Goal: Task Accomplishment & Management: Use online tool/utility

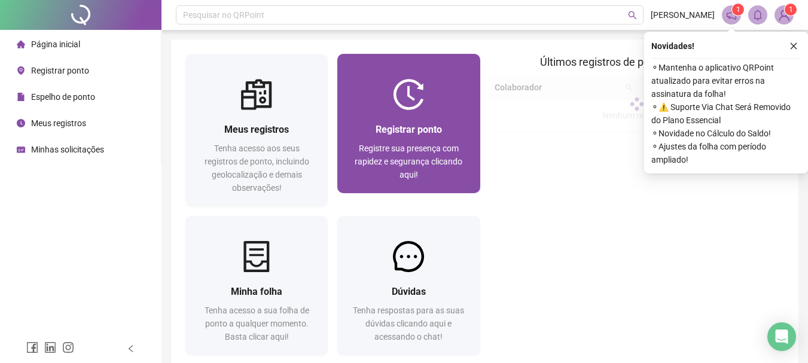
click at [427, 123] on div "Registrar ponto" at bounding box center [409, 129] width 114 height 15
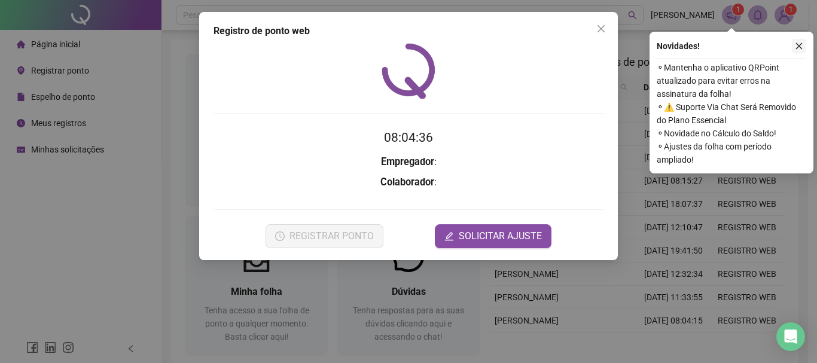
click at [798, 45] on icon "close" at bounding box center [799, 46] width 8 height 8
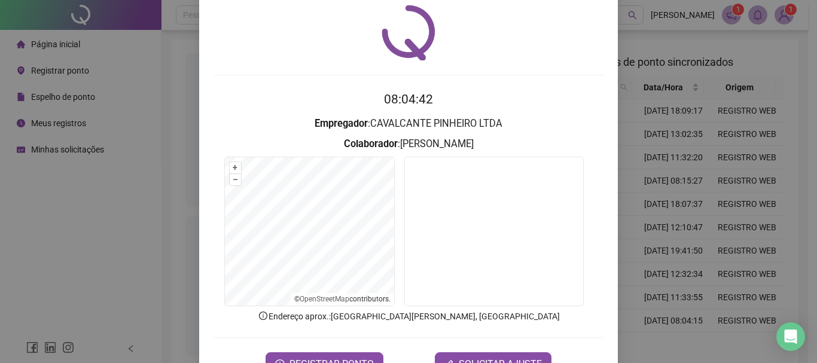
scroll to position [78, 0]
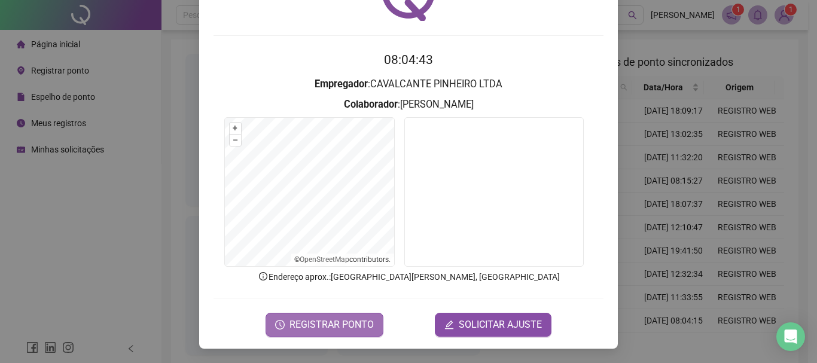
click at [305, 327] on span "REGISTRAR PONTO" at bounding box center [332, 325] width 84 height 14
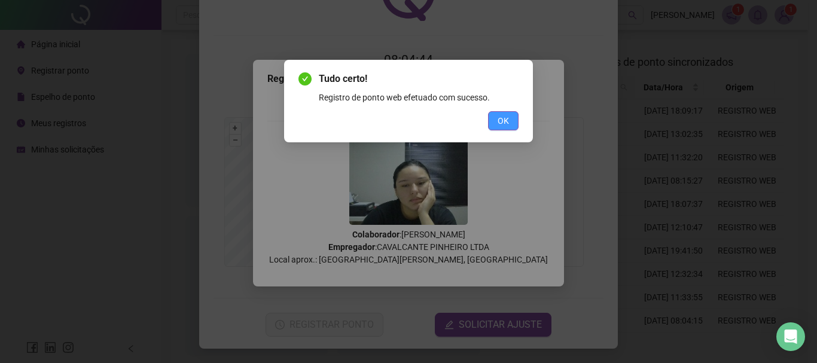
click at [504, 115] on span "OK" at bounding box center [503, 120] width 11 height 13
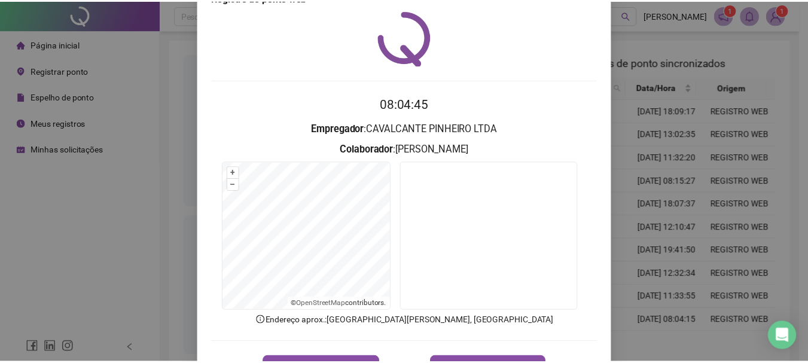
scroll to position [0, 0]
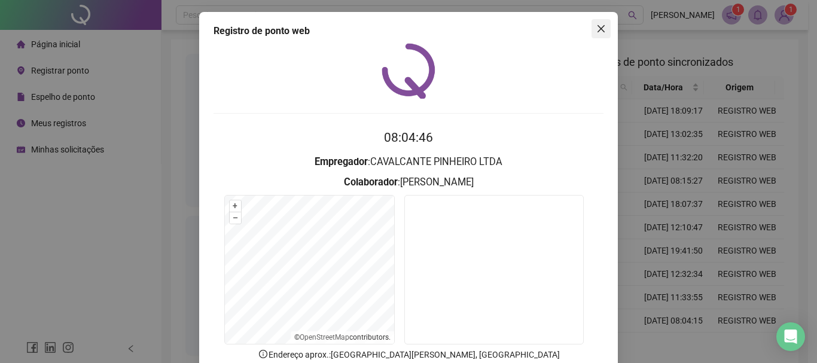
click at [596, 25] on icon "close" at bounding box center [601, 29] width 10 height 10
